Goal: Information Seeking & Learning: Find specific fact

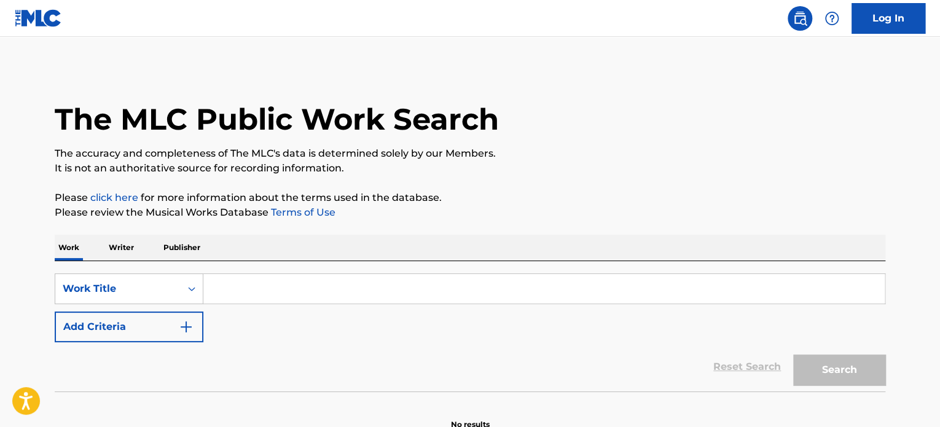
click at [323, 284] on input "Search Form" at bounding box center [543, 288] width 681 height 29
paste input "DARE DEVIL"
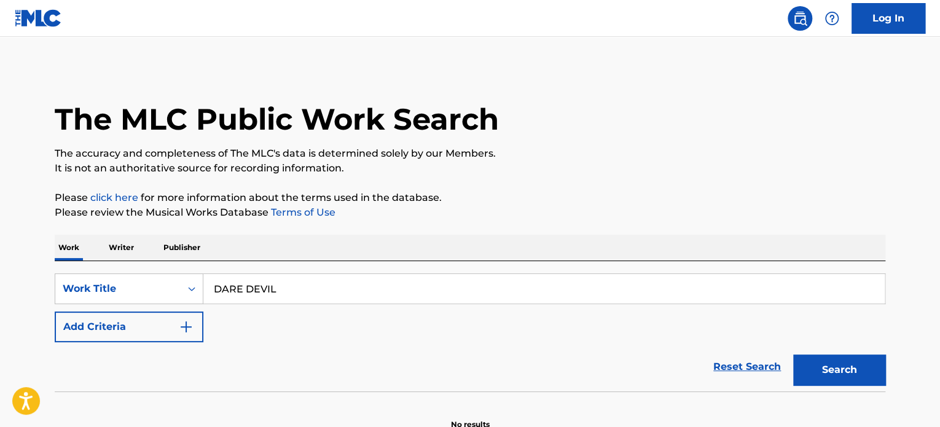
type input "DARE DEVIL"
click at [135, 328] on button "Add Criteria" at bounding box center [129, 327] width 149 height 31
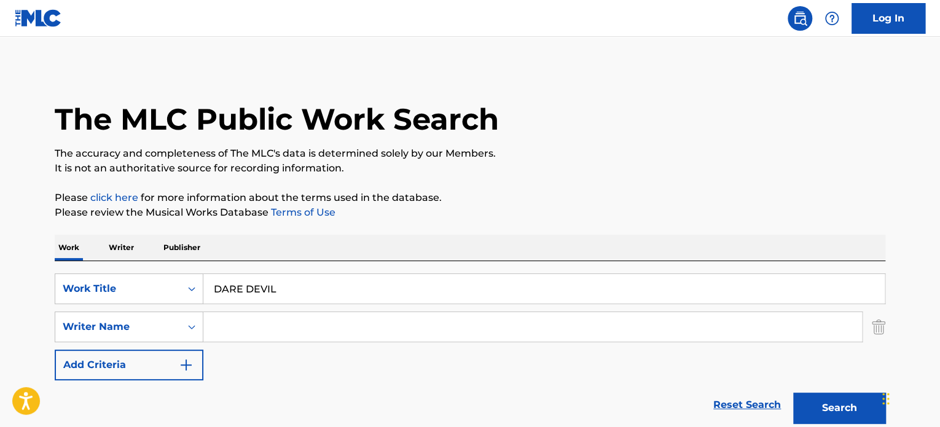
click at [405, 321] on input "Search Form" at bounding box center [532, 326] width 659 height 29
paste input "[PERSON_NAME]"
type input "[PERSON_NAME]"
click at [806, 412] on button "Search" at bounding box center [839, 408] width 92 height 31
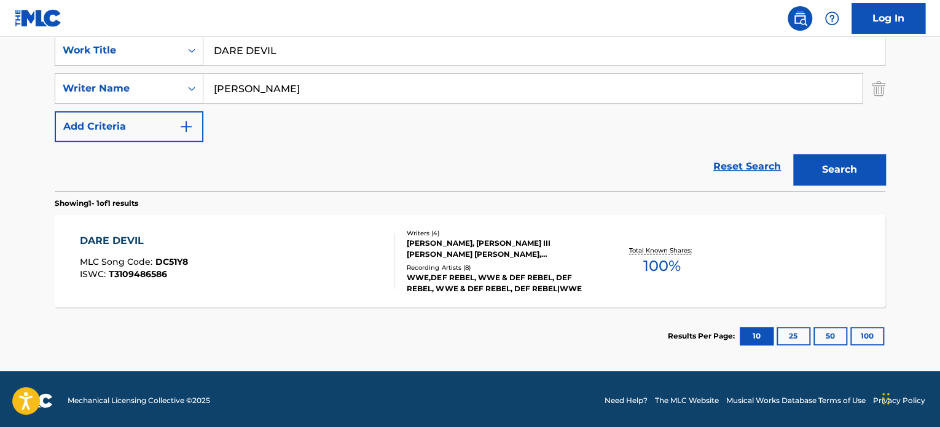
scroll to position [241, 0]
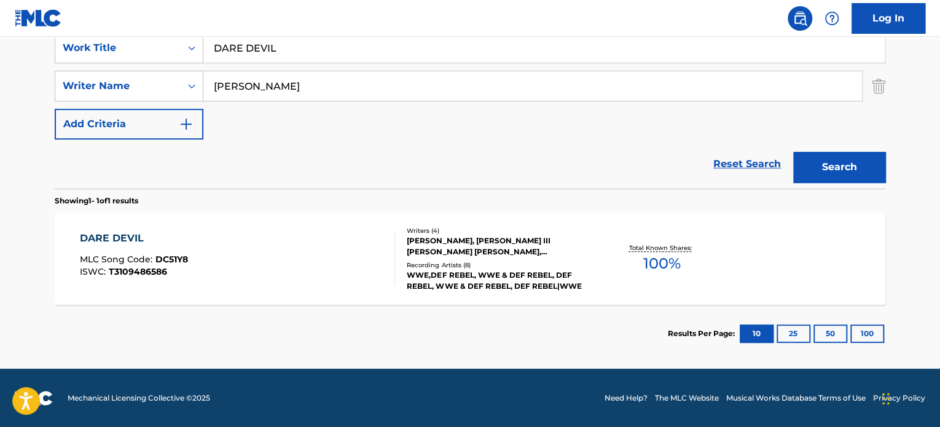
click at [356, 267] on div "DARE DEVIL MLC Song Code : DC51Y8 ISWC : T3109486586" at bounding box center [238, 258] width 316 height 55
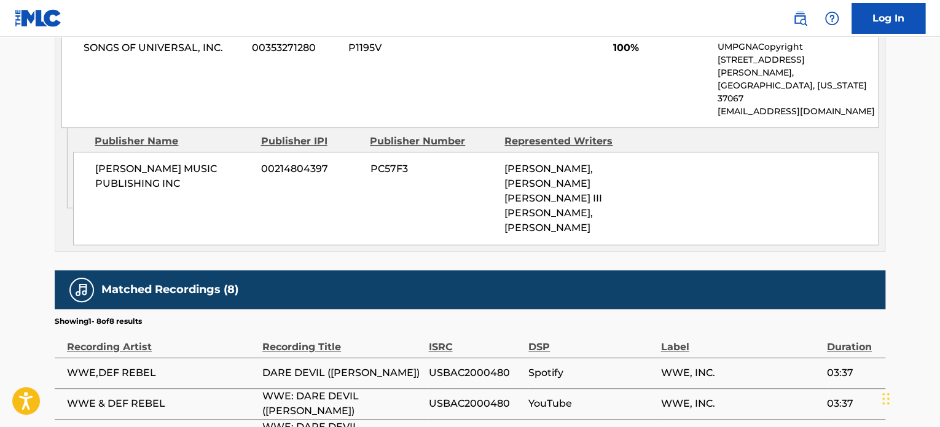
scroll to position [737, 0]
